Goal: Information Seeking & Learning: Learn about a topic

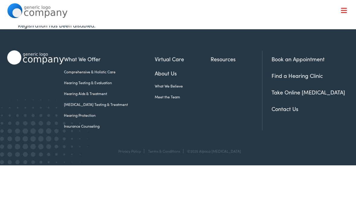
click at [75, 104] on link "[MEDICAL_DATA] Testing & Treatment" at bounding box center [109, 104] width 91 height 5
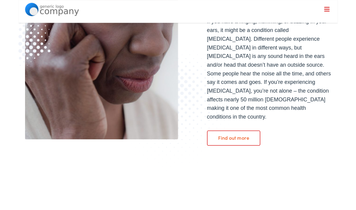
scroll to position [140, 0]
click at [248, 145] on link "Find out more" at bounding box center [240, 153] width 60 height 17
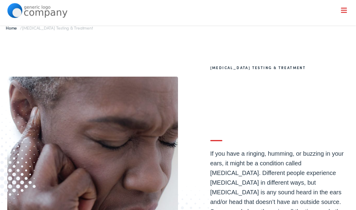
scroll to position [0, 0]
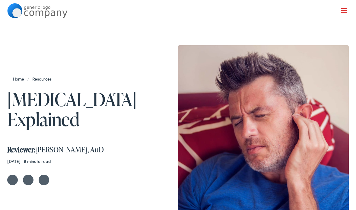
click at [345, 15] on nav "What We Offer Comprehensive & Holistic Care Hearing Testing & Evaluation Hearin…" at bounding box center [178, 52] width 342 height 105
click at [345, 10] on div at bounding box center [344, 11] width 6 height 6
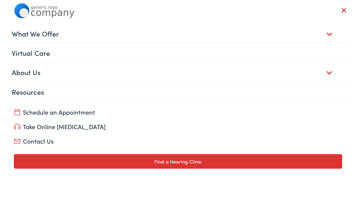
click at [19, 29] on link "What We Offer" at bounding box center [180, 33] width 337 height 19
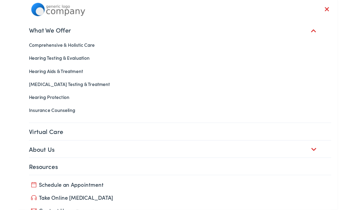
scroll to position [265, 0]
click at [22, 167] on link "About Us" at bounding box center [180, 166] width 337 height 19
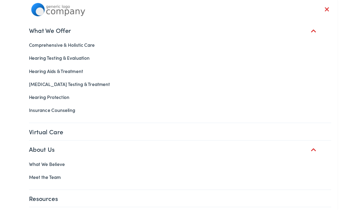
scroll to position [291, 0]
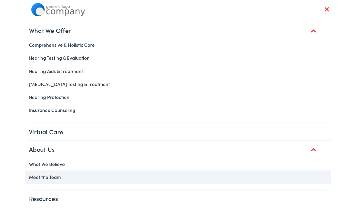
click at [17, 196] on link "Meet the Team" at bounding box center [178, 197] width 342 height 14
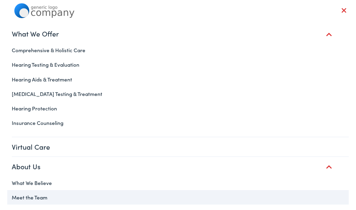
scroll to position [316, 0]
